Goal: Navigation & Orientation: Find specific page/section

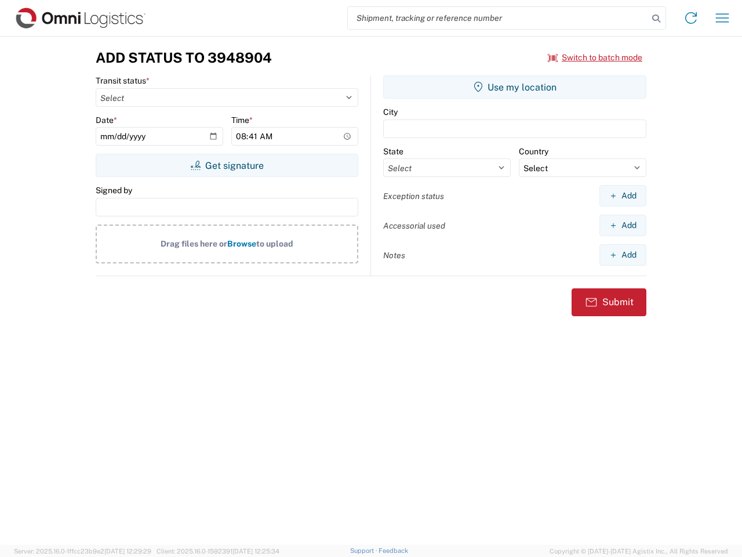
click at [498, 18] on input "search" at bounding box center [498, 18] width 300 height 22
click at [657, 19] on icon at bounding box center [657, 18] width 16 height 16
click at [691, 18] on icon at bounding box center [691, 18] width 19 height 19
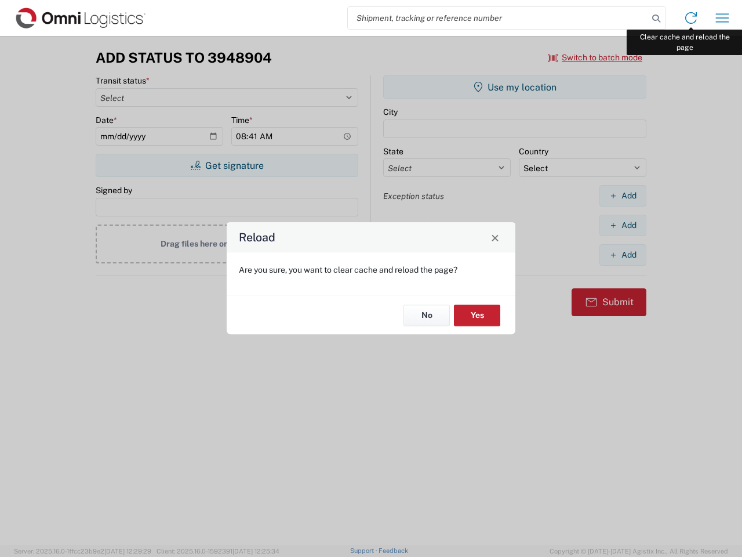
click at [723, 18] on div "Reload Are you sure, you want to clear cache and reload the page? No Yes" at bounding box center [371, 278] width 742 height 557
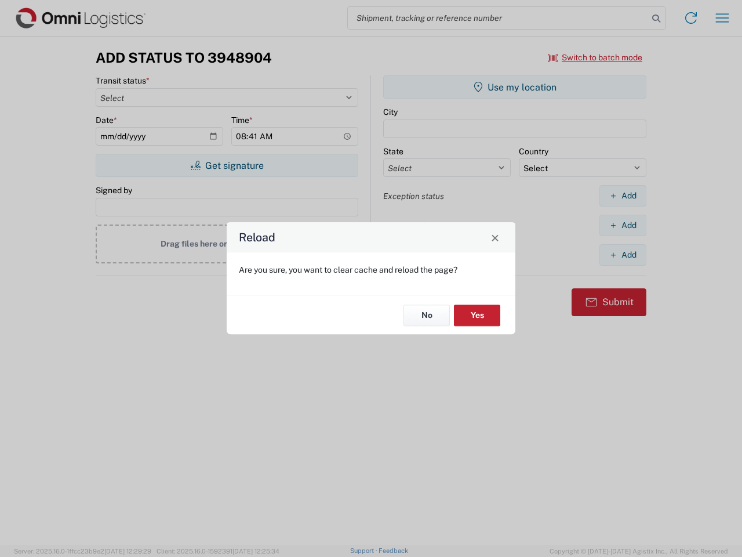
click at [596, 57] on div "Reload Are you sure, you want to clear cache and reload the page? No Yes" at bounding box center [371, 278] width 742 height 557
click at [227, 165] on div "Reload Are you sure, you want to clear cache and reload the page? No Yes" at bounding box center [371, 278] width 742 height 557
click at [515, 87] on div "Reload Are you sure, you want to clear cache and reload the page? No Yes" at bounding box center [371, 278] width 742 height 557
click at [623, 195] on div "Reload Are you sure, you want to clear cache and reload the page? No Yes" at bounding box center [371, 278] width 742 height 557
click at [623, 225] on div "Reload Are you sure, you want to clear cache and reload the page? No Yes" at bounding box center [371, 278] width 742 height 557
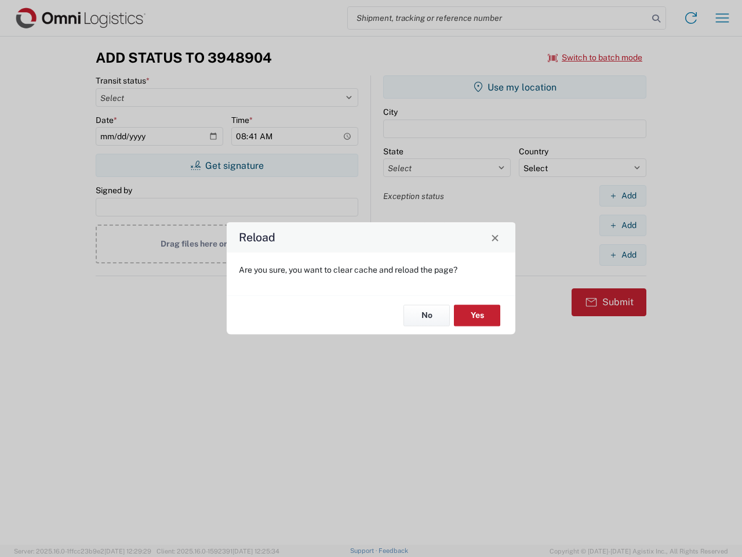
click at [623, 255] on div "Reload Are you sure, you want to clear cache and reload the page? No Yes" at bounding box center [371, 278] width 742 height 557
